Goal: Transaction & Acquisition: Book appointment/travel/reservation

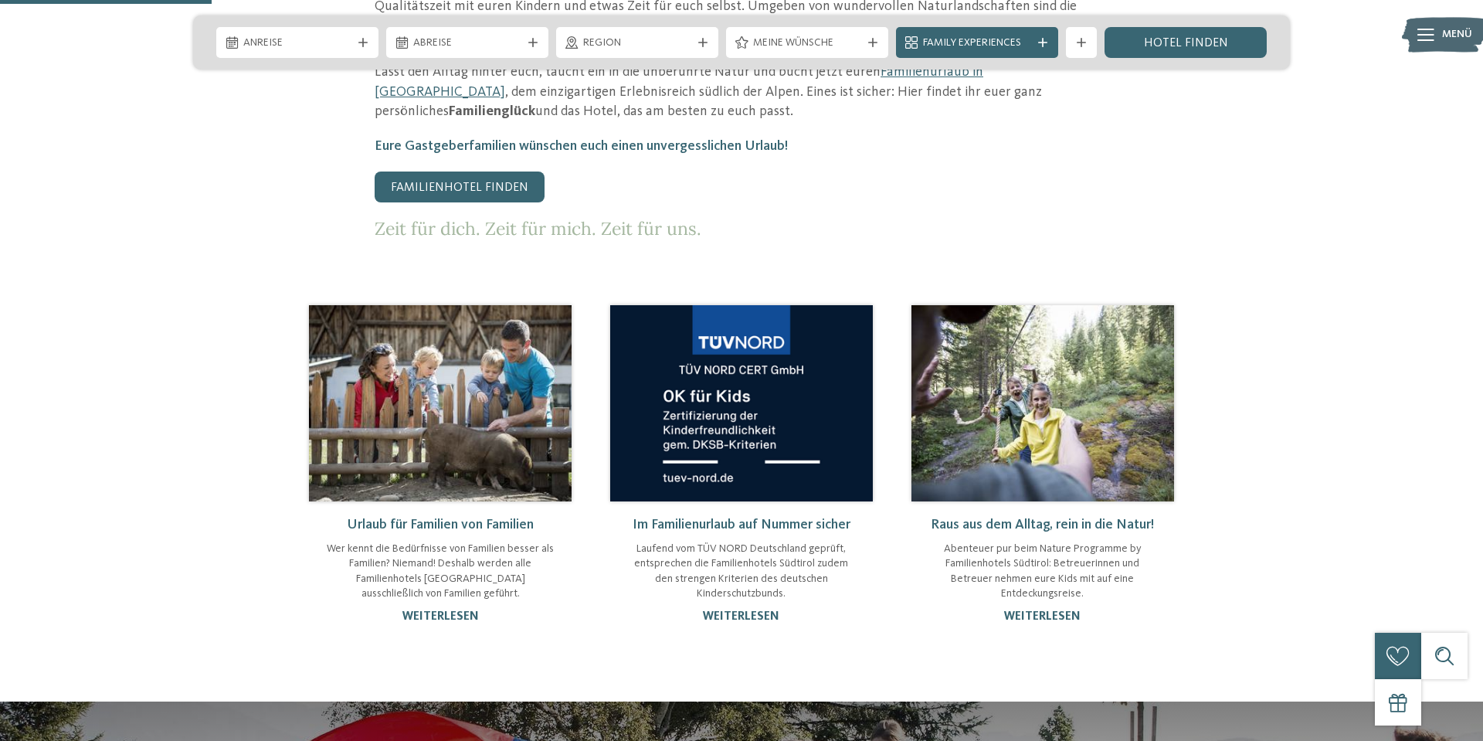
scroll to position [1018, 0]
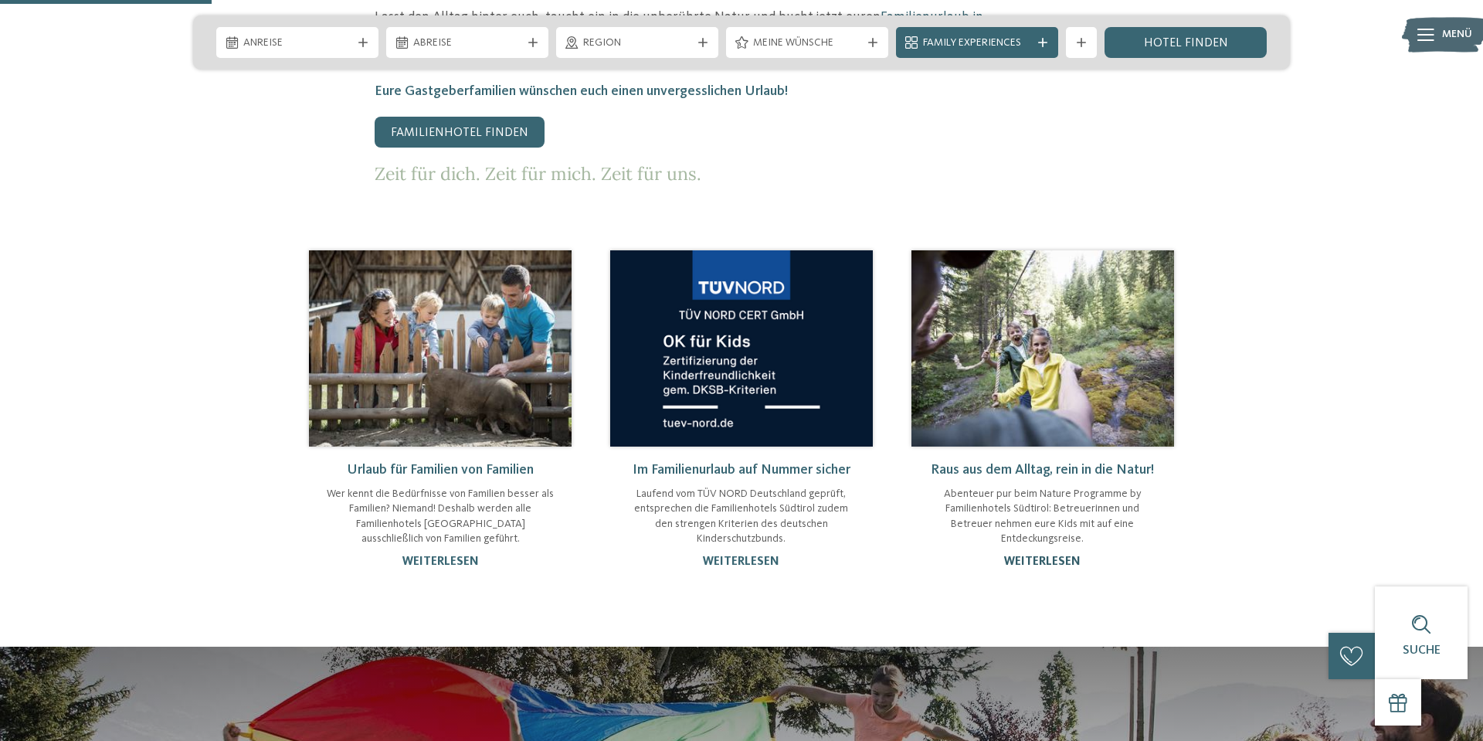
click at [1050, 556] on link "weiterlesen" at bounding box center [1042, 562] width 76 height 12
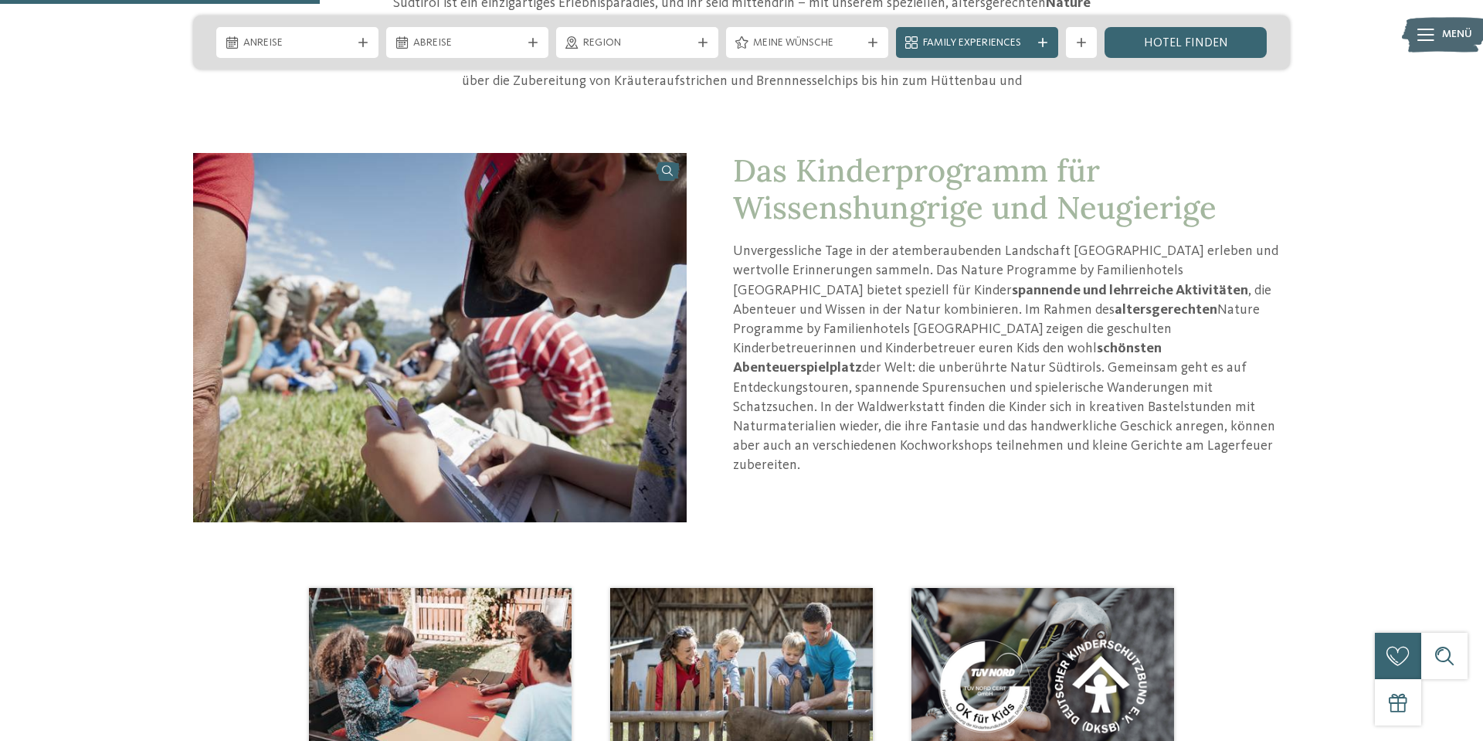
scroll to position [1040, 0]
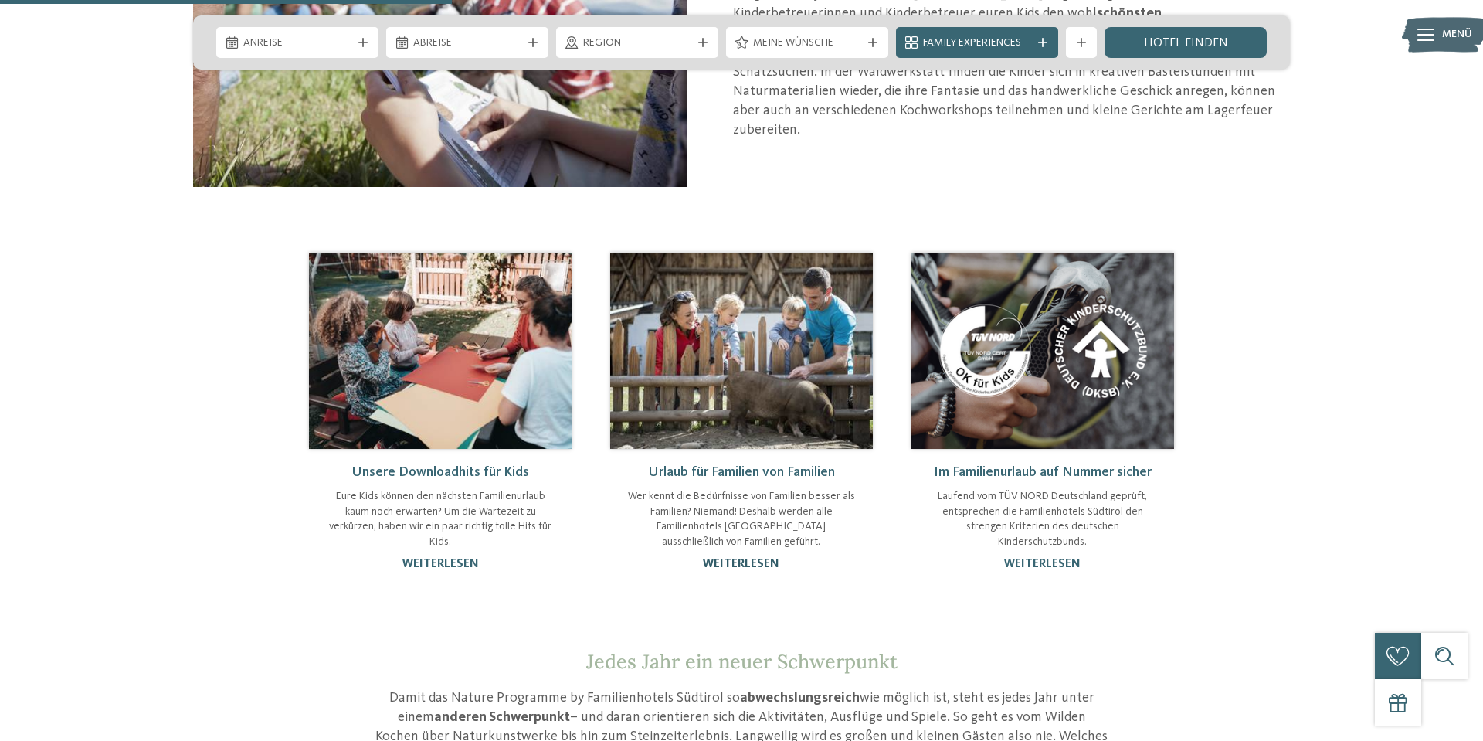
click at [754, 559] on link "weiterlesen" at bounding box center [741, 564] width 76 height 12
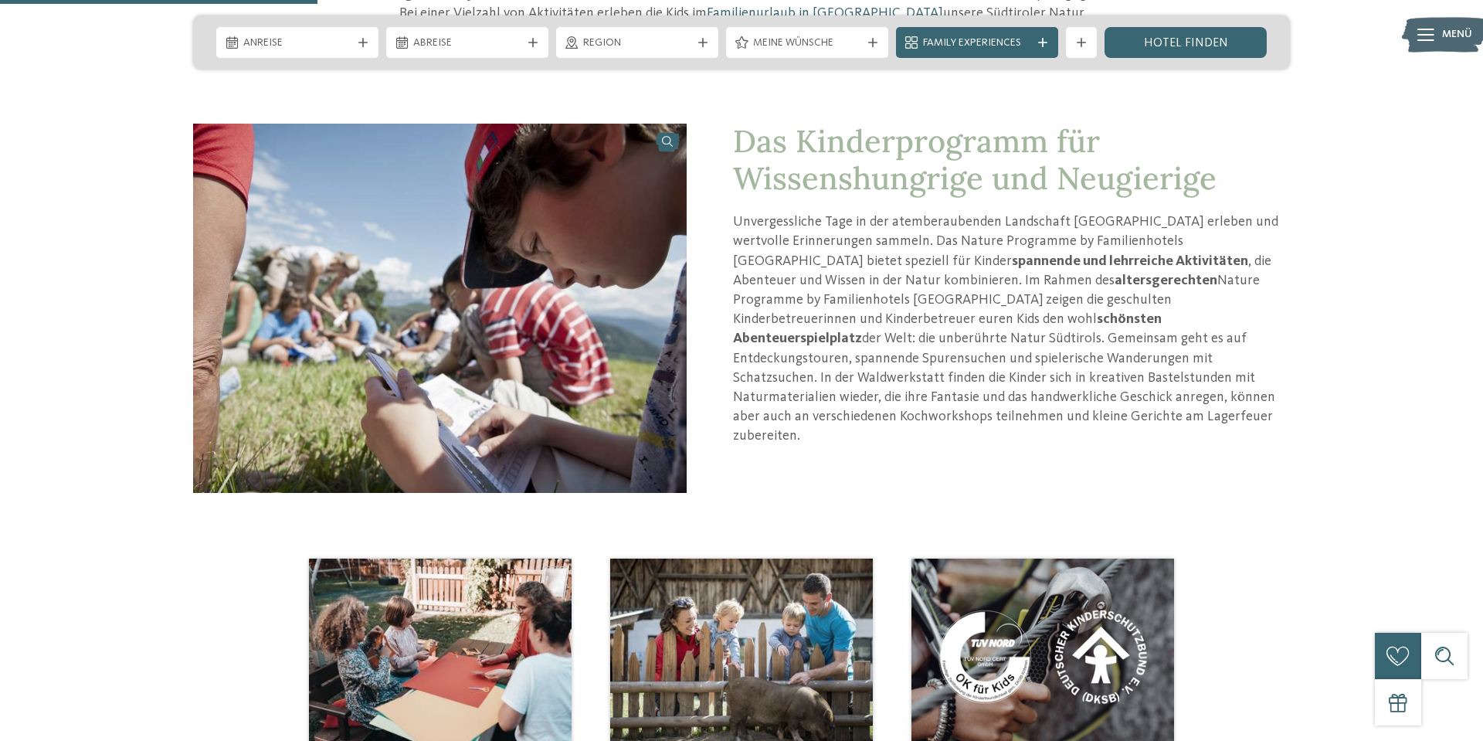
scroll to position [430, 0]
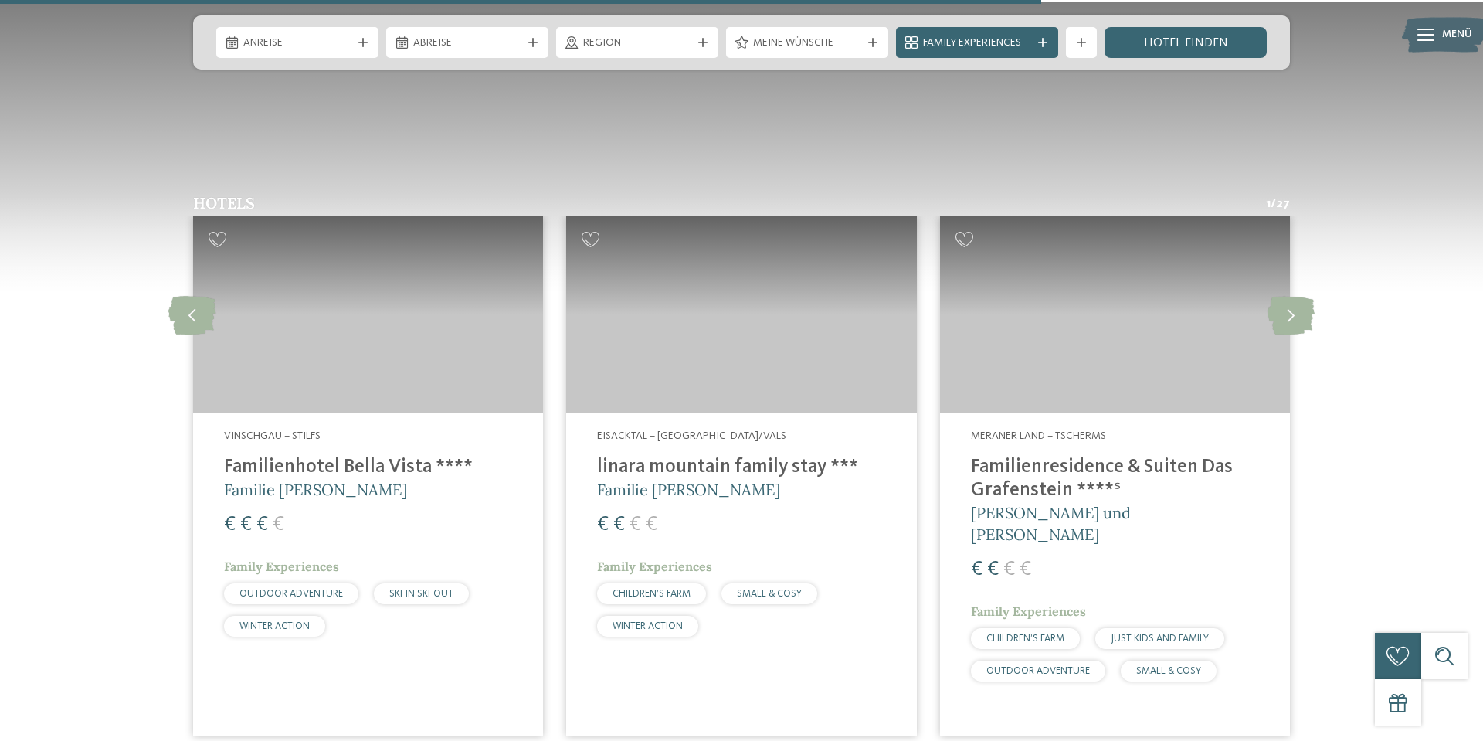
scroll to position [1982, 0]
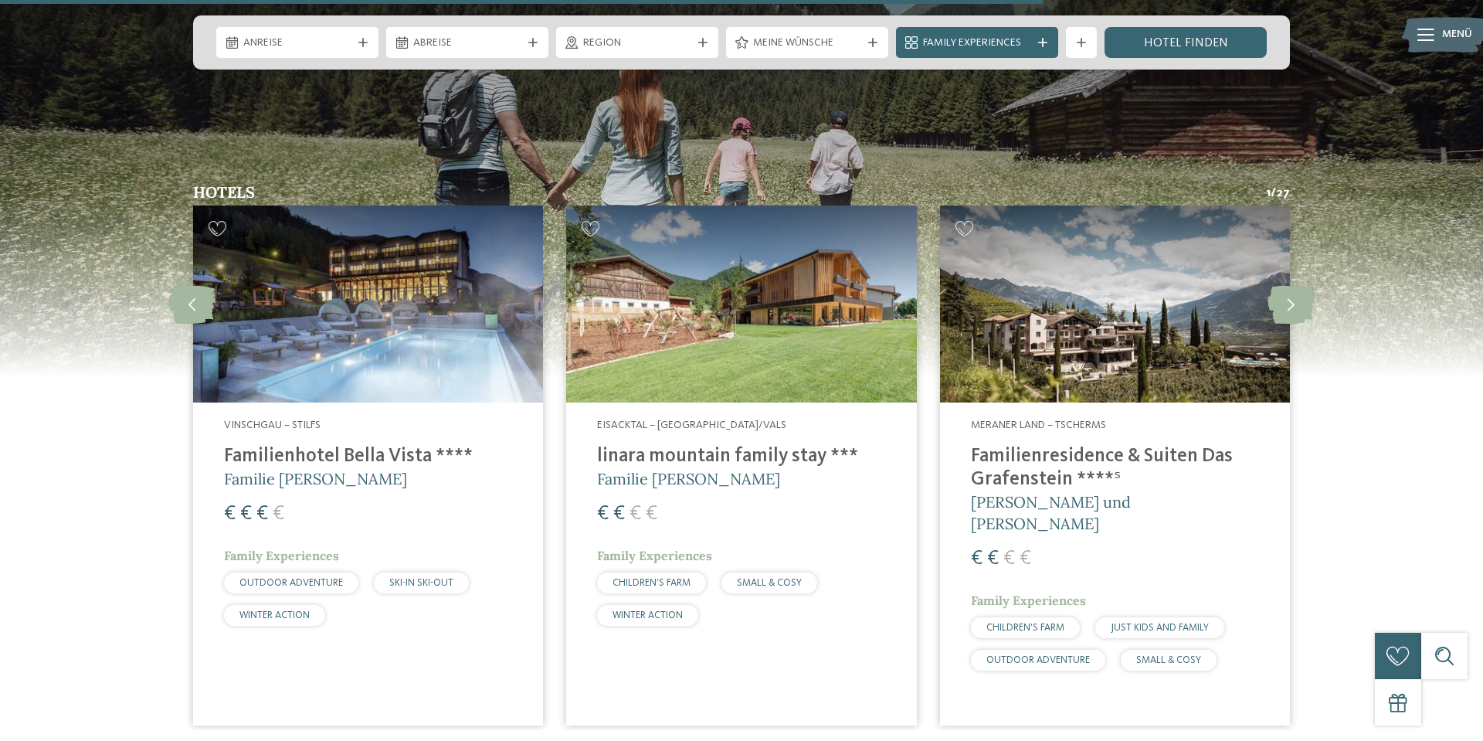
click at [714, 445] on h4 "linara mountain family stay ***" at bounding box center [741, 456] width 288 height 23
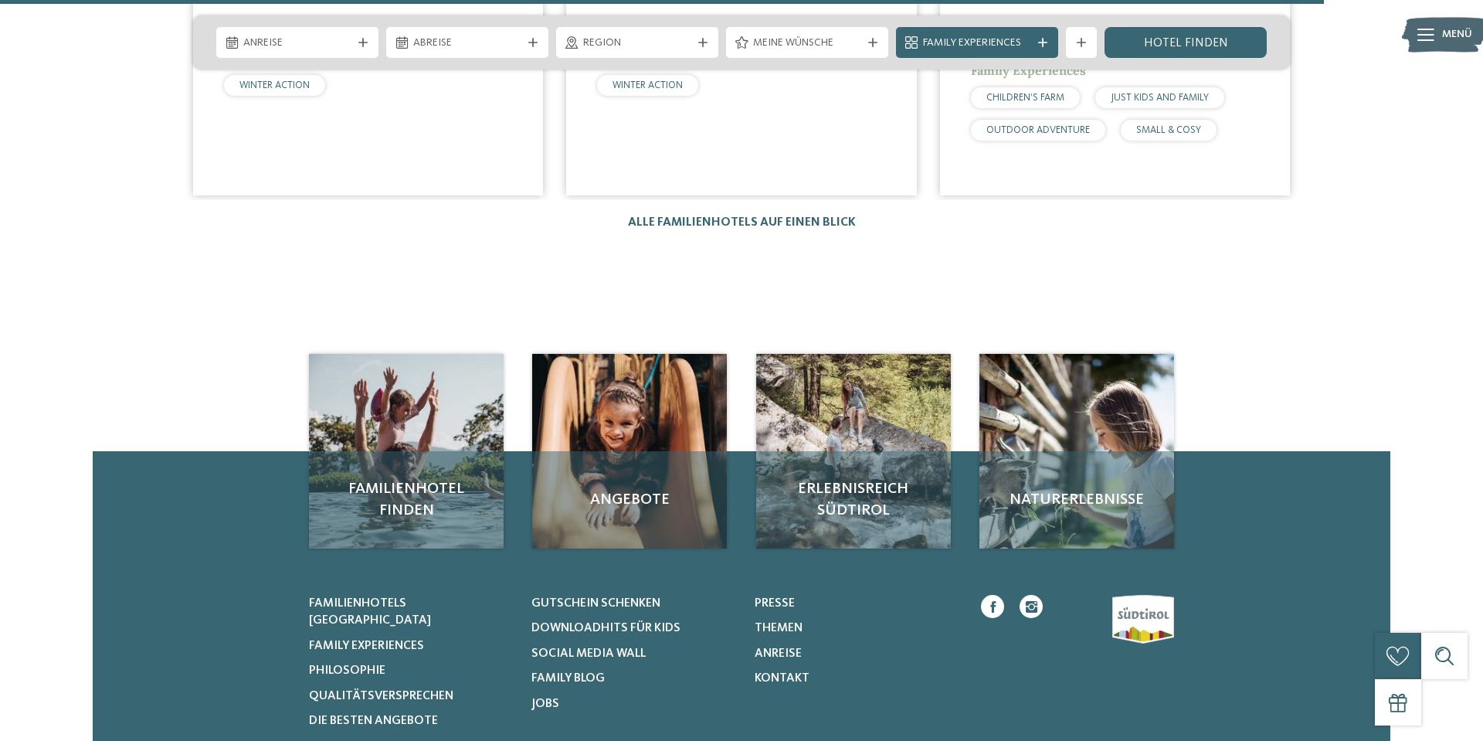
scroll to position [2516, 0]
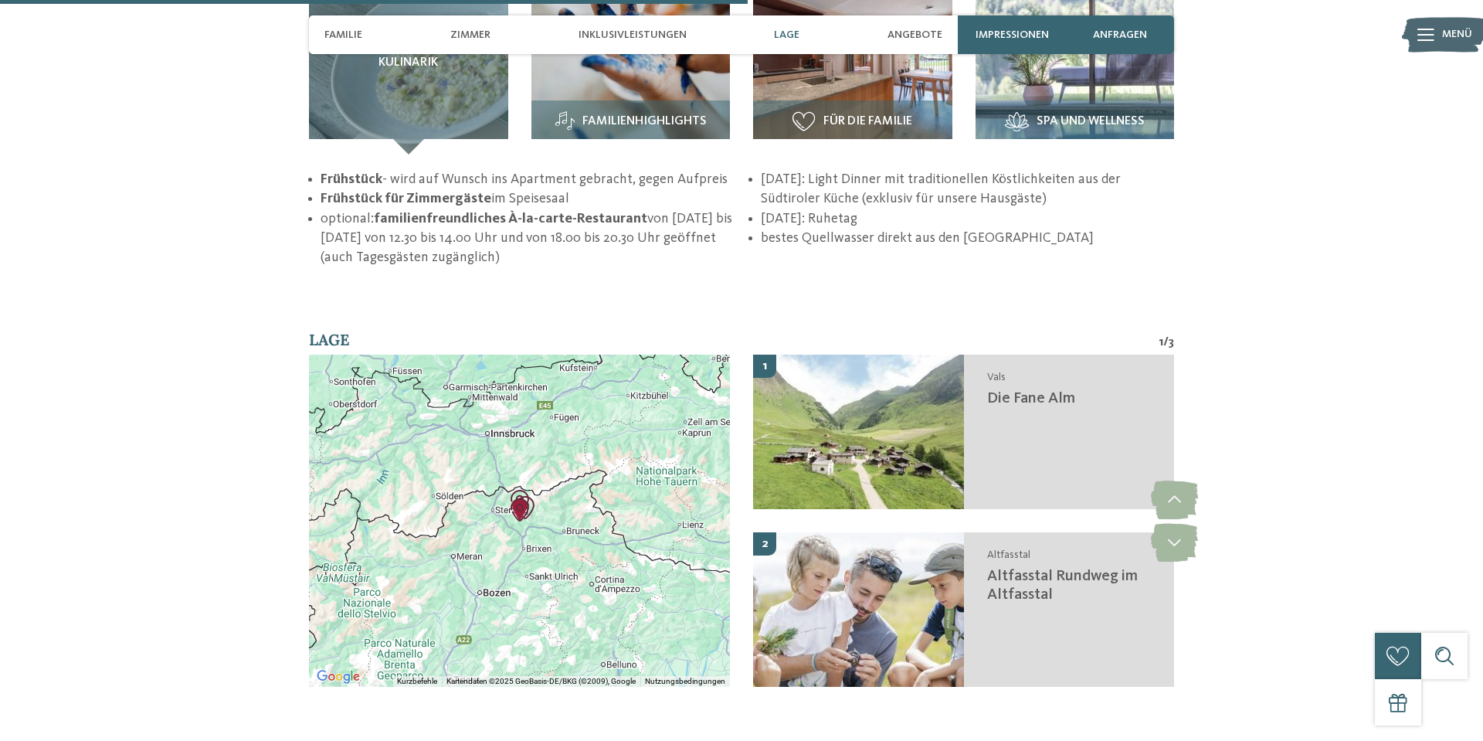
scroll to position [2508, 0]
